Goal: Information Seeking & Learning: Find specific fact

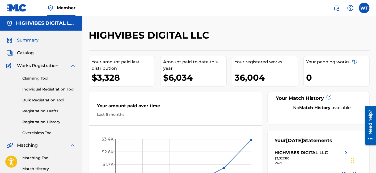
click at [30, 55] on span "Catalog" at bounding box center [25, 53] width 17 height 6
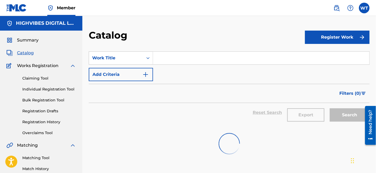
click at [205, 56] on input "Search Form" at bounding box center [261, 58] width 217 height 13
paste input "VERSACE - Hip-hop beat instrumental"
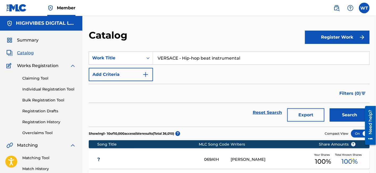
click at [332, 115] on button "Search" at bounding box center [350, 114] width 40 height 13
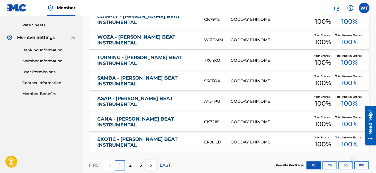
scroll to position [232, 0]
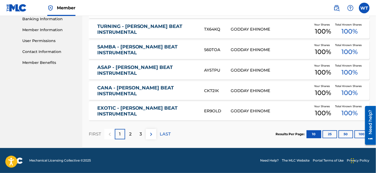
click at [139, 134] on div "3" at bounding box center [141, 134] width 10 height 10
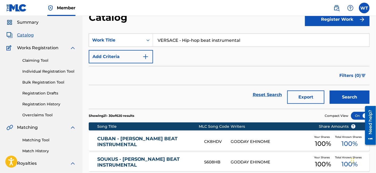
scroll to position [0, 0]
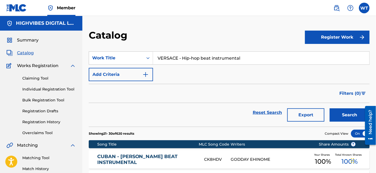
drag, startPoint x: 178, startPoint y: 57, endPoint x: 295, endPoint y: 72, distance: 117.3
click at [295, 72] on div "SearchWithCriteria5982cdf1-184f-438c-862e-9fabb9868eba Work Title VERSACE - Hip…" at bounding box center [229, 66] width 281 height 30
type input "VERSACE"
click at [340, 116] on button "Search" at bounding box center [350, 114] width 40 height 13
